Goal: Task Accomplishment & Management: Use online tool/utility

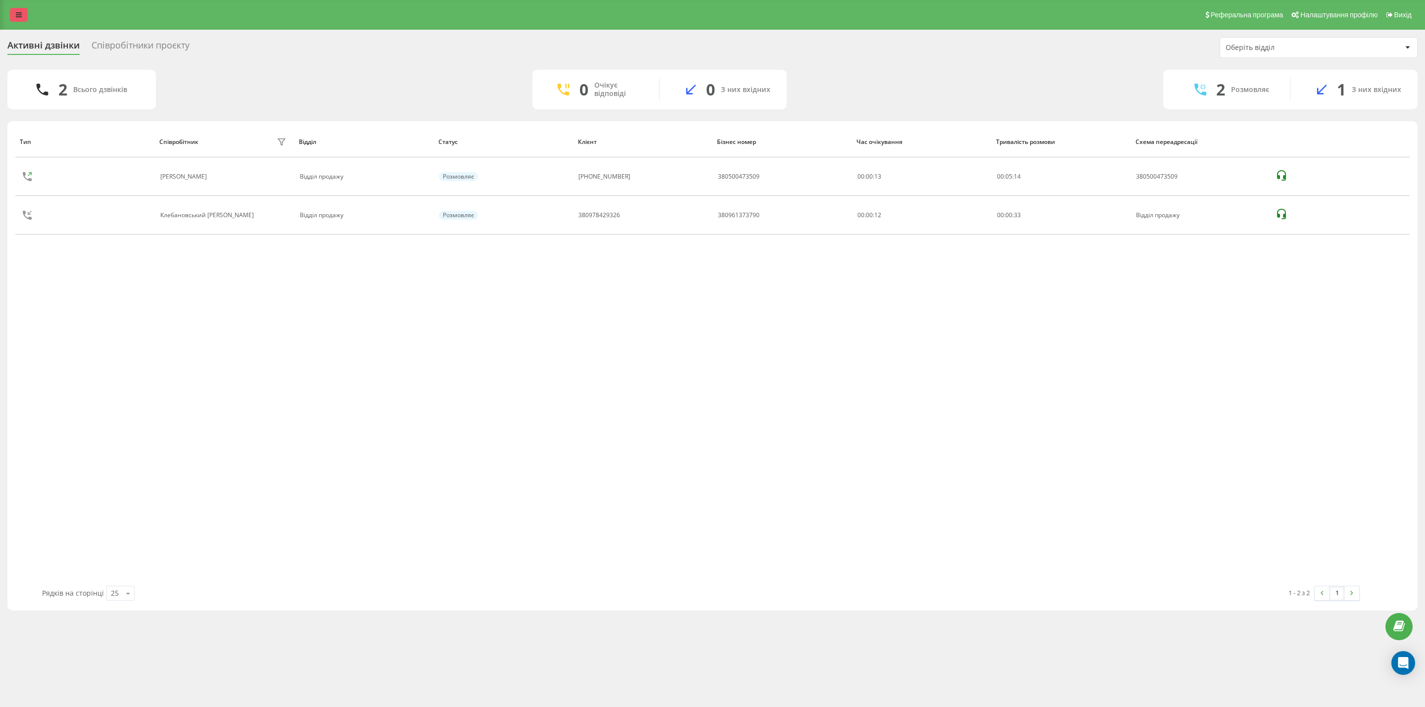
click at [21, 20] on link at bounding box center [19, 15] width 18 height 14
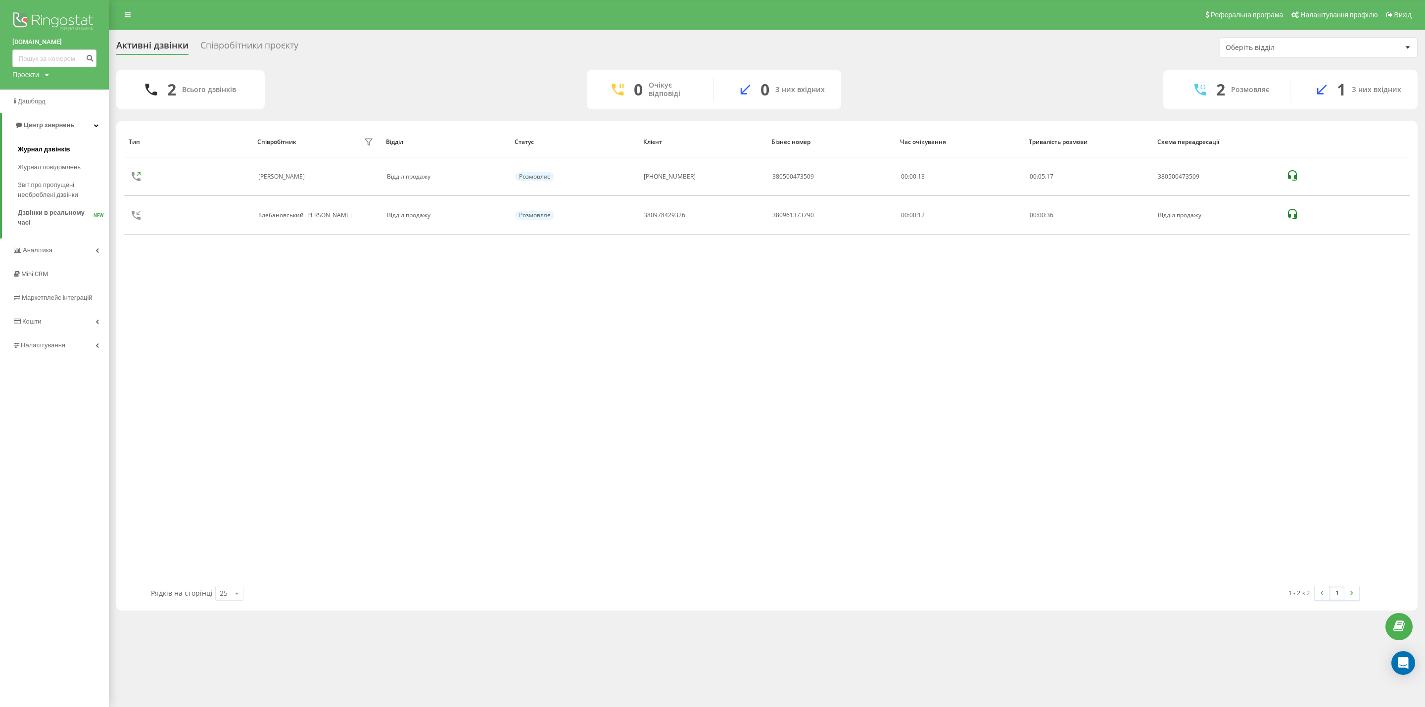
click at [56, 151] on span "Журнал дзвінків" at bounding box center [44, 149] width 52 height 10
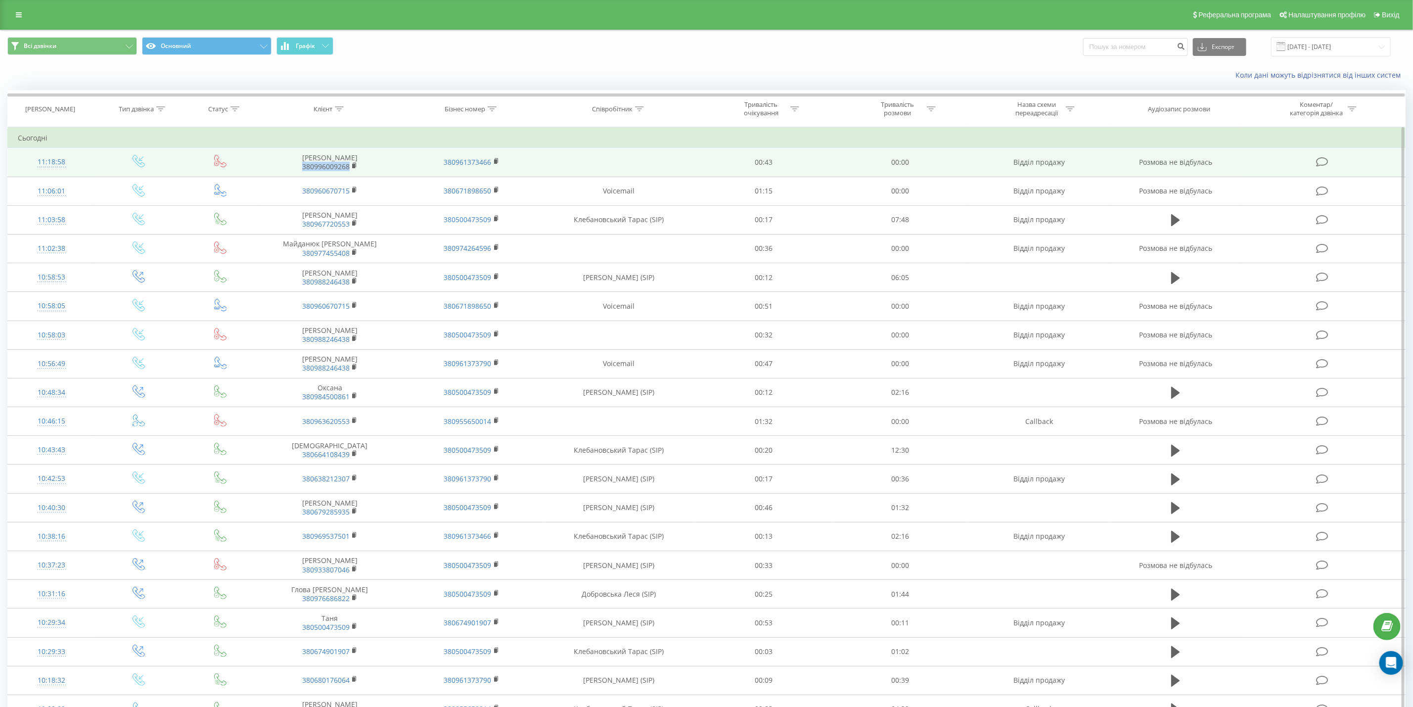
drag, startPoint x: 366, startPoint y: 162, endPoint x: 290, endPoint y: 171, distance: 76.2
click at [290, 171] on span "380996009268" at bounding box center [330, 166] width 122 height 9
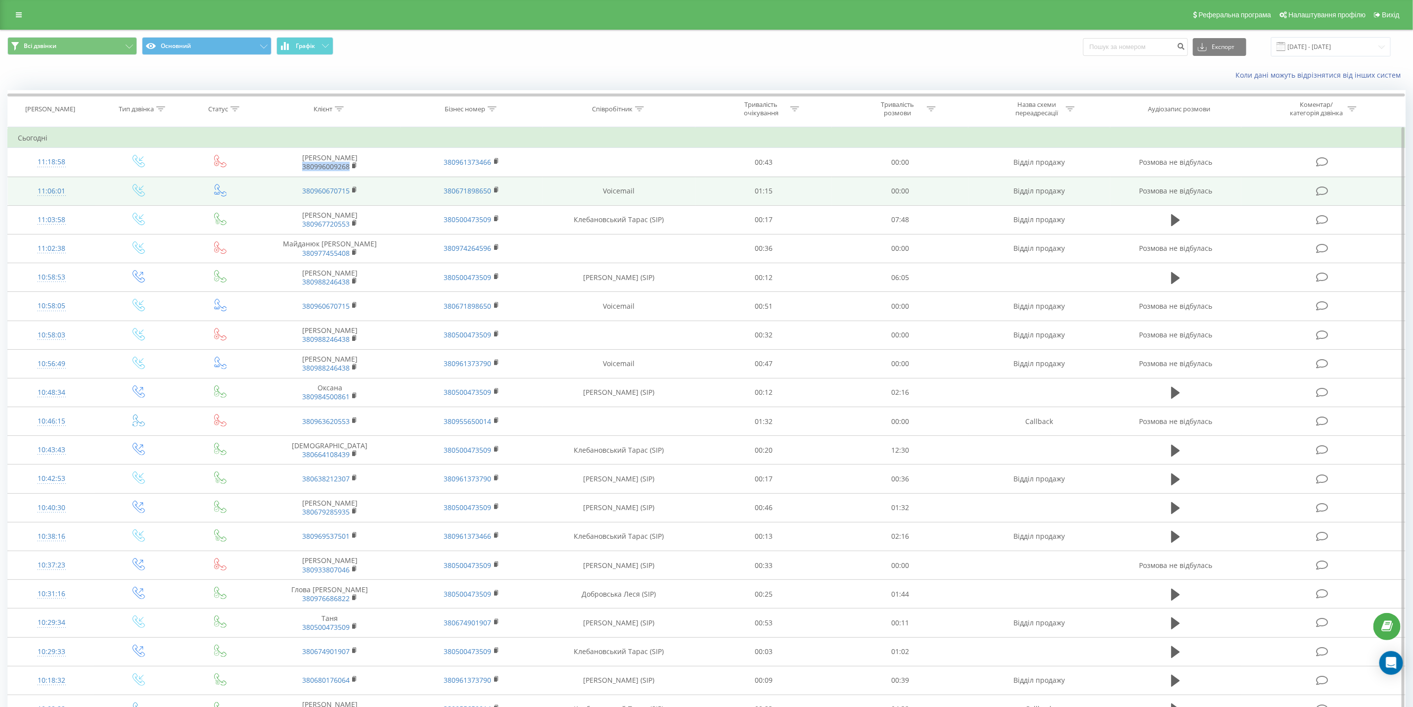
copy link "380996009268"
